Goal: Find specific page/section: Find specific page/section

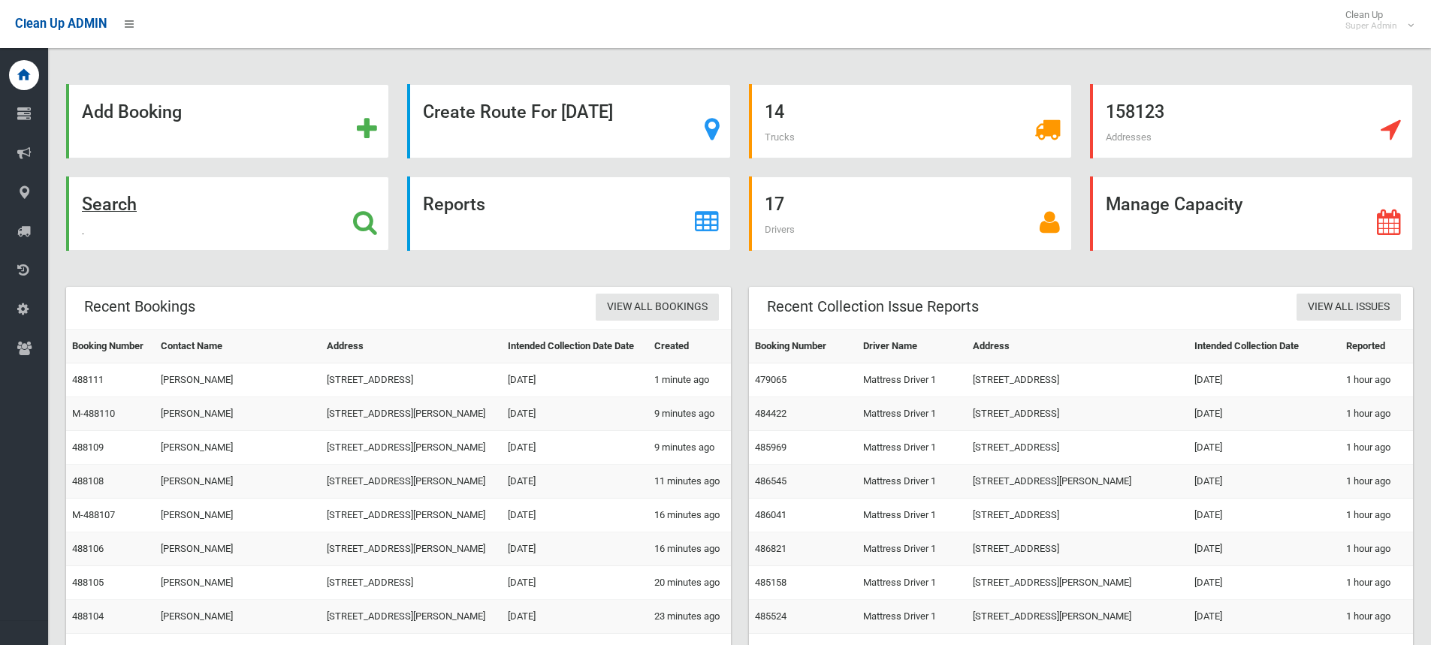
click at [374, 227] on icon at bounding box center [365, 223] width 24 height 26
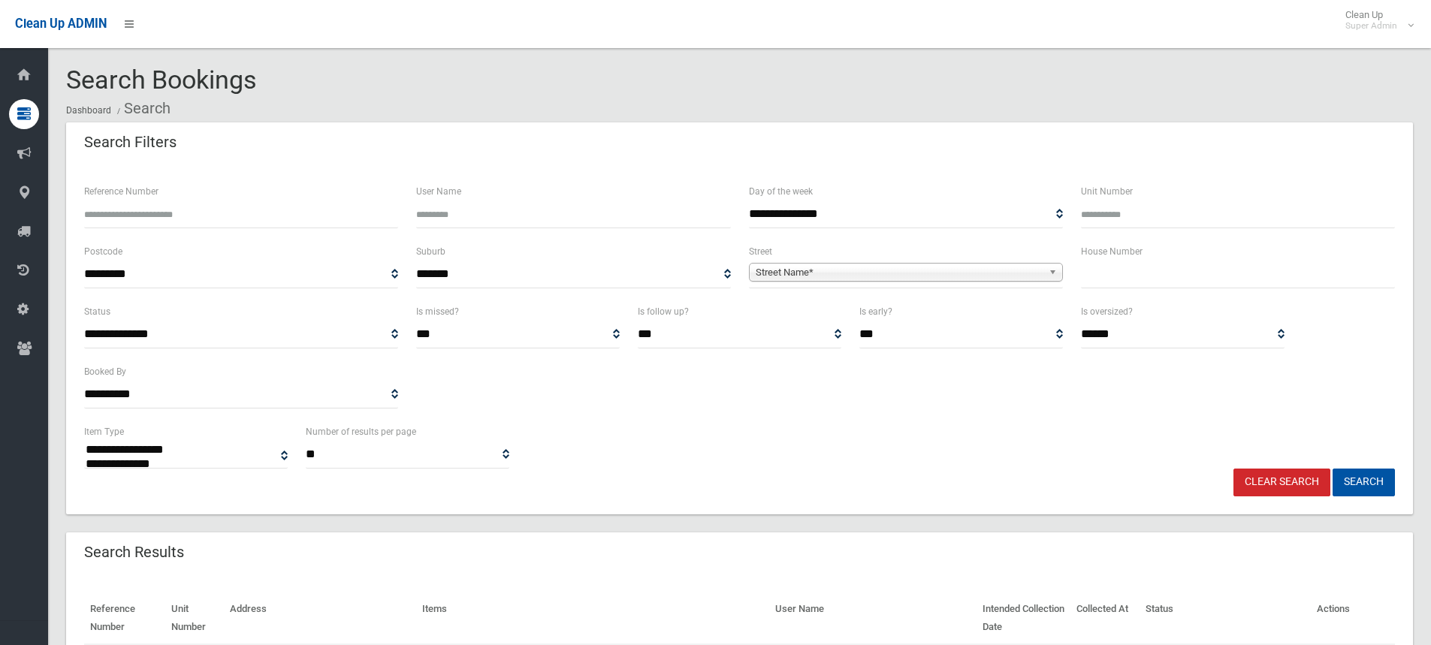
select select
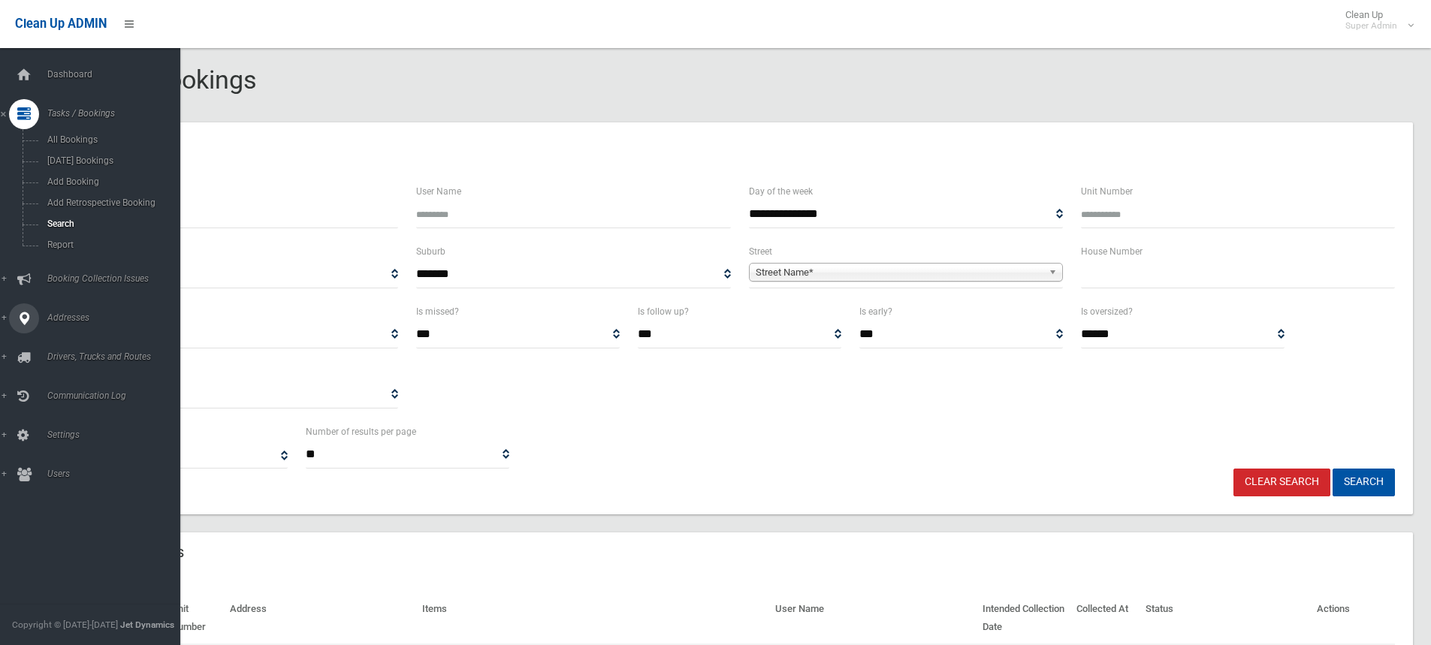
click at [23, 314] on icon at bounding box center [24, 318] width 14 height 30
click at [71, 216] on span "All Addresses" at bounding box center [111, 218] width 136 height 11
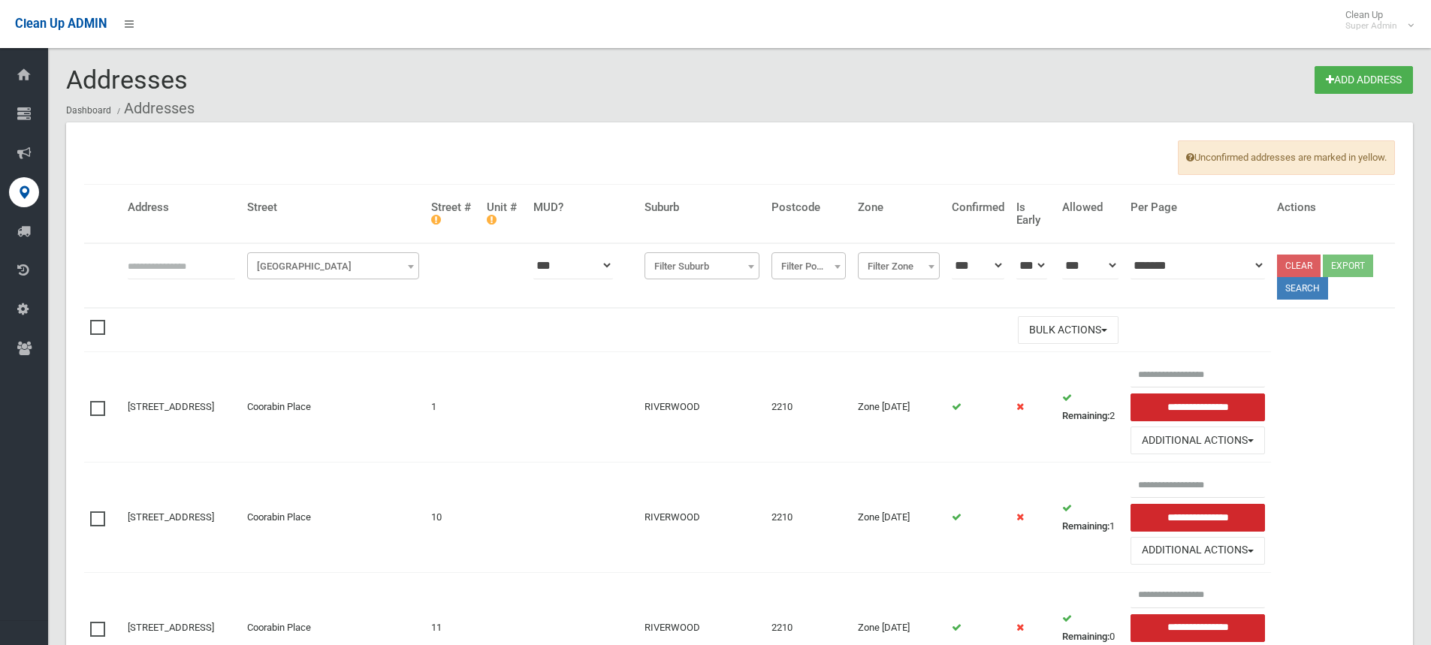
click at [172, 256] on input "text" at bounding box center [181, 266] width 107 height 28
type input "*"
type input "**********"
click button at bounding box center [0, 0] width 0 height 0
